Goal: Task Accomplishment & Management: Manage account settings

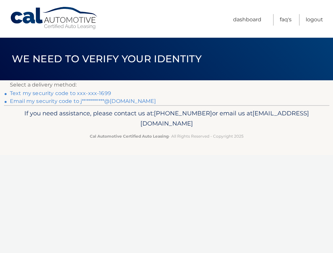
click at [68, 92] on link "Text my security code to xxx-xxx-1699" at bounding box center [60, 93] width 101 height 6
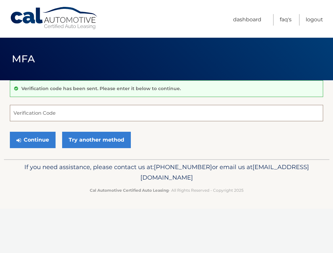
click at [66, 114] on input "Verification Code" at bounding box center [166, 113] width 313 height 16
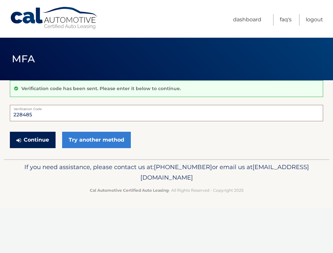
type input "228485"
click at [41, 138] on button "Continue" at bounding box center [33, 140] width 46 height 16
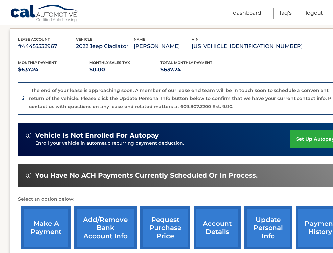
scroll to position [108, 0]
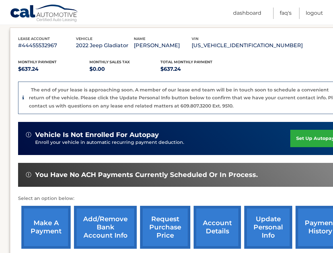
click at [45, 220] on link "make a payment" at bounding box center [45, 227] width 49 height 43
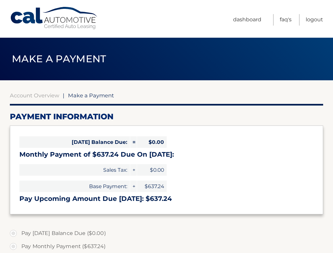
select select "MWRjNWYyM2MtMTk2Yy00MmFhLThiMzctNDliNTM2MTQ4MDhm"
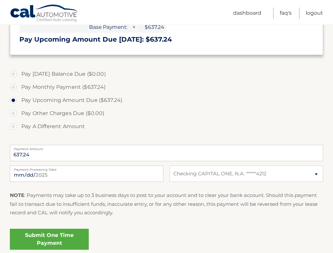
scroll to position [161, 0]
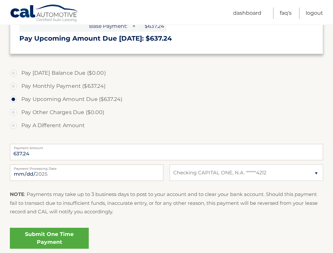
click at [74, 230] on link "Submit One Time Payment" at bounding box center [49, 238] width 79 height 21
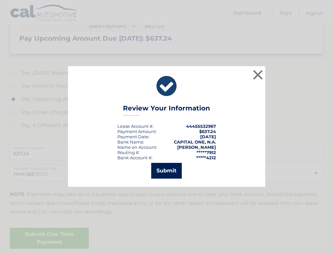
click at [166, 168] on button "Submit" at bounding box center [166, 171] width 31 height 16
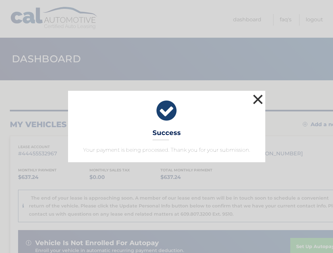
click at [260, 96] on button "×" at bounding box center [257, 99] width 13 height 13
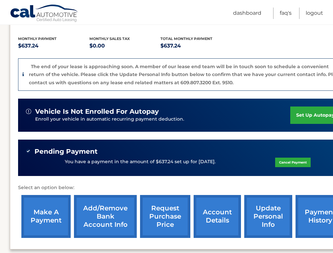
scroll to position [133, 0]
